Goal: Information Seeking & Learning: Learn about a topic

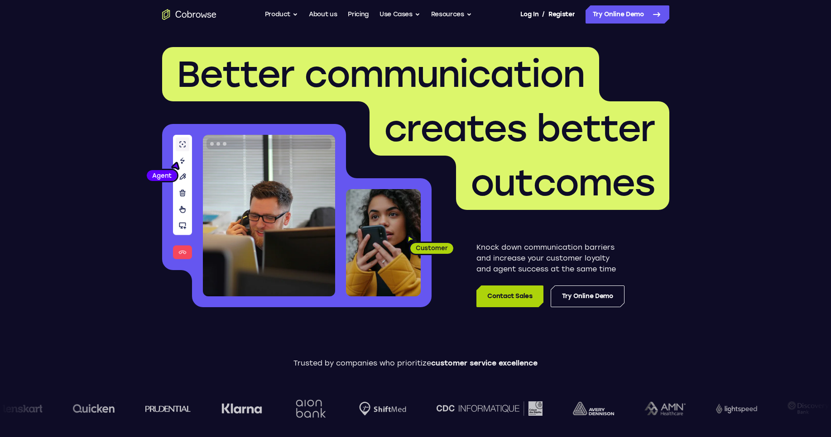
click at [522, 294] on link "Contact Sales" at bounding box center [509, 297] width 67 height 22
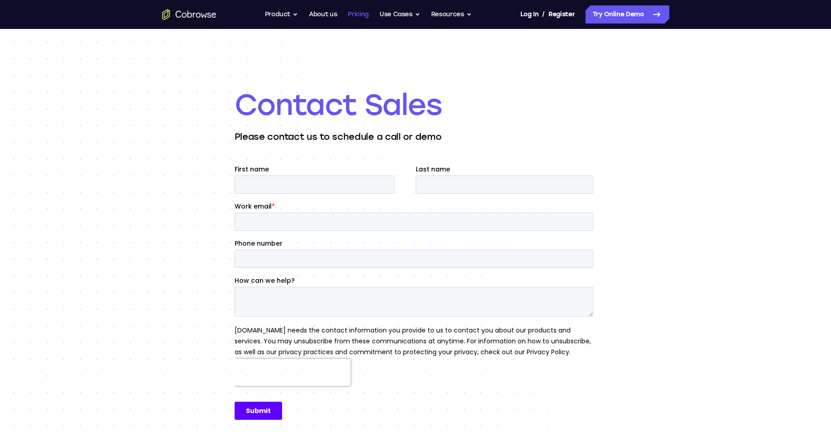
click at [356, 16] on link "Pricing" at bounding box center [358, 14] width 21 height 18
